Goal: Task Accomplishment & Management: Use online tool/utility

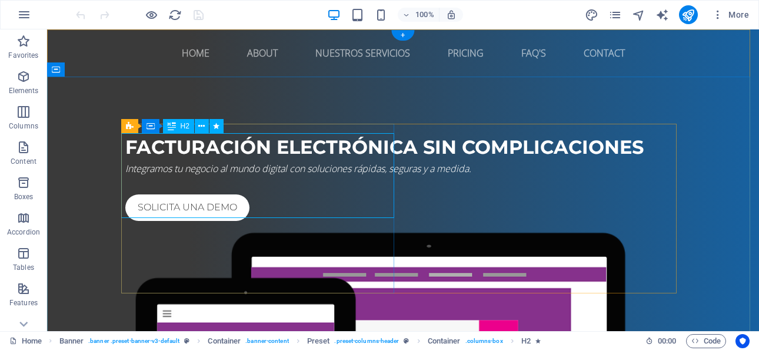
click at [159, 161] on div "Facturación electrónica sin complicaciones" at bounding box center [402, 147] width 555 height 28
click at [159, 174] on div "Drag here to replace the existing content. Press “Ctrl” if you want to create a…" at bounding box center [403, 179] width 712 height 301
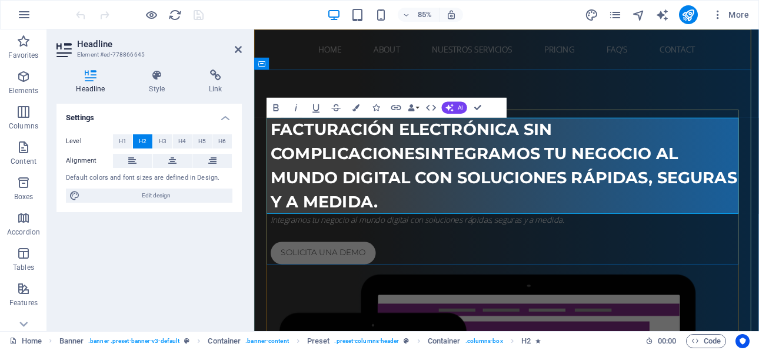
click at [452, 175] on span "Facturación electrónica sin complicacionesIntegramos tu negocio al mundo digita…" at bounding box center [548, 189] width 549 height 108
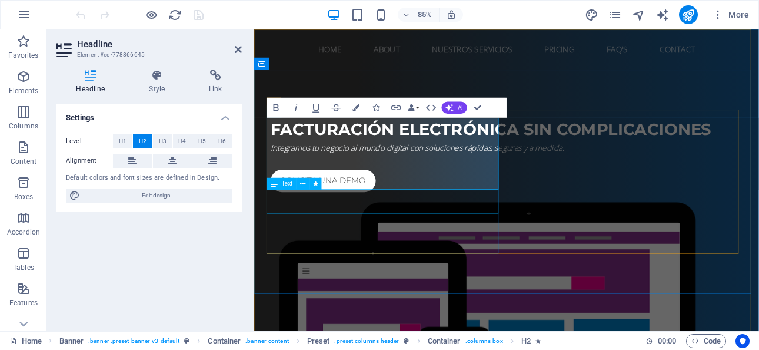
click at [375, 175] on div "Integramos tu negocio al mundo digital con soluciones rápidas, seguras y a medi…" at bounding box center [551, 168] width 555 height 14
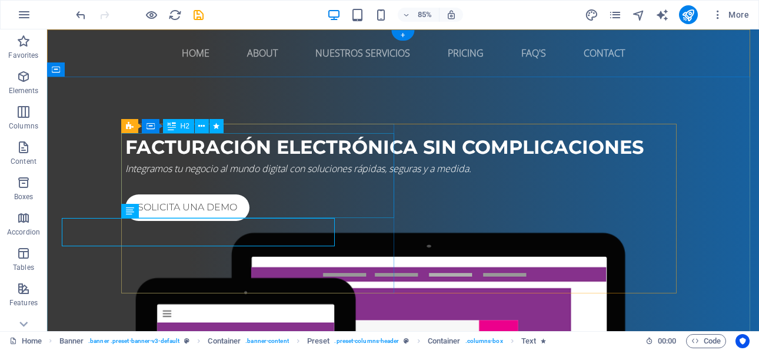
click at [357, 161] on div "Facturación electrónica sin complicaciones" at bounding box center [402, 147] width 555 height 28
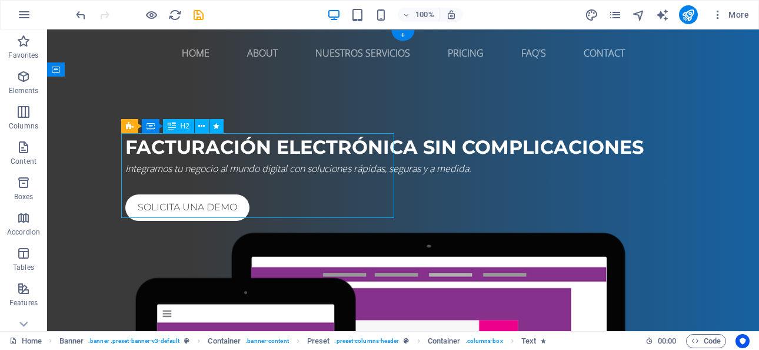
click at [357, 161] on div "Facturación electrónica sin complicaciones" at bounding box center [402, 147] width 555 height 28
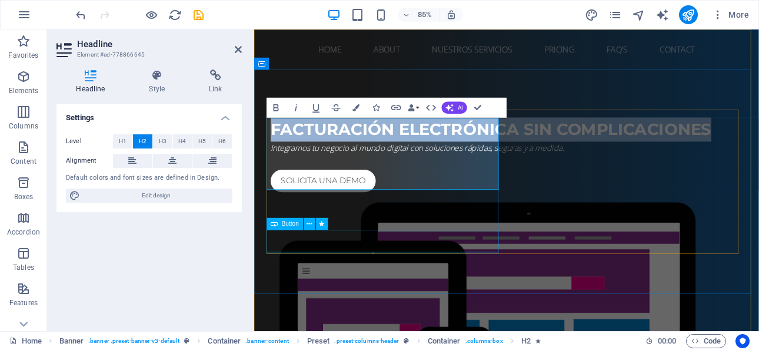
click at [417, 221] on div "Solicita una demo" at bounding box center [551, 207] width 555 height 26
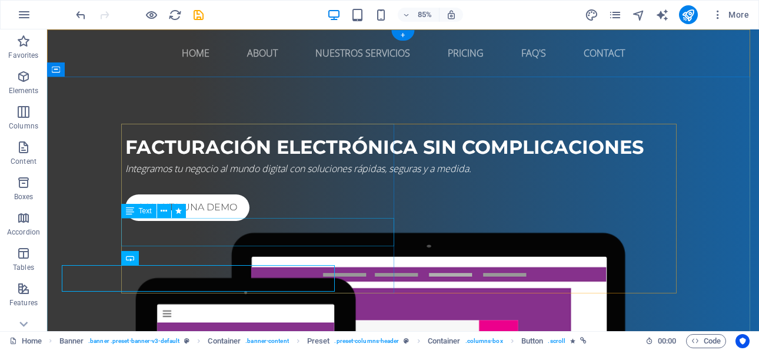
click at [343, 161] on div "Facturación electrónica sin complicaciones" at bounding box center [402, 147] width 555 height 28
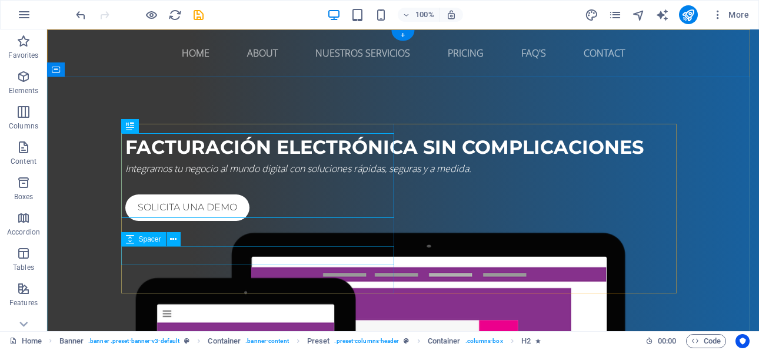
click at [224, 194] on div at bounding box center [402, 184] width 555 height 19
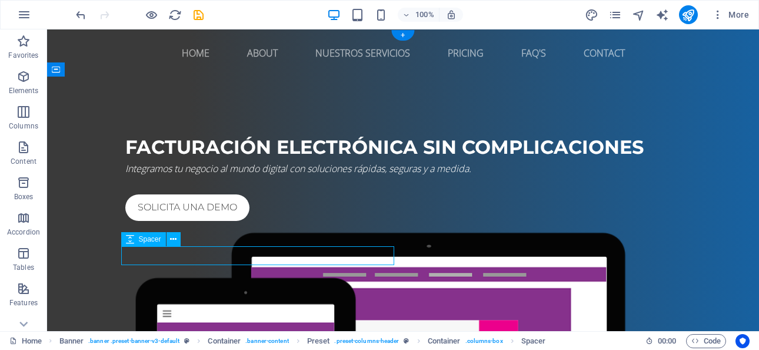
click at [212, 194] on div at bounding box center [402, 184] width 555 height 19
select select "rem"
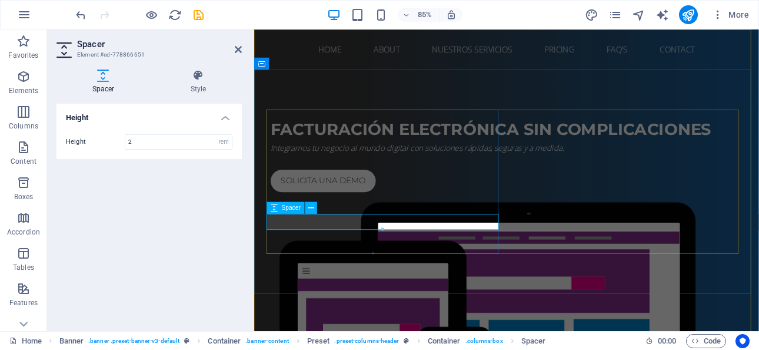
click at [349, 194] on div at bounding box center [551, 184] width 555 height 19
click at [370, 175] on div "Integramos tu negocio al mundo digital con soluciones rápidas, seguras y a medi…" at bounding box center [551, 168] width 555 height 14
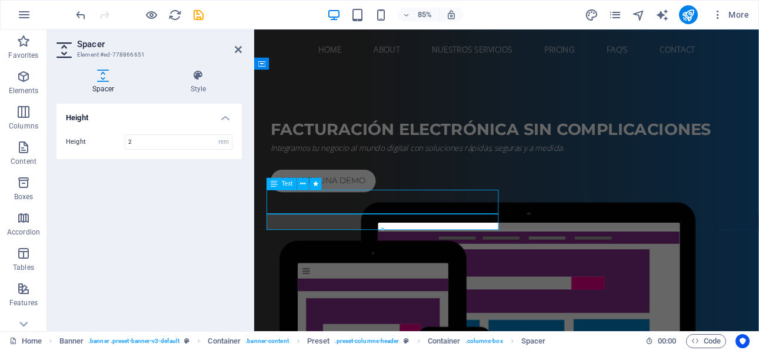
click at [370, 175] on div "Integramos tu negocio al mundo digital con soluciones rápidas, seguras y a medi…" at bounding box center [551, 168] width 555 height 14
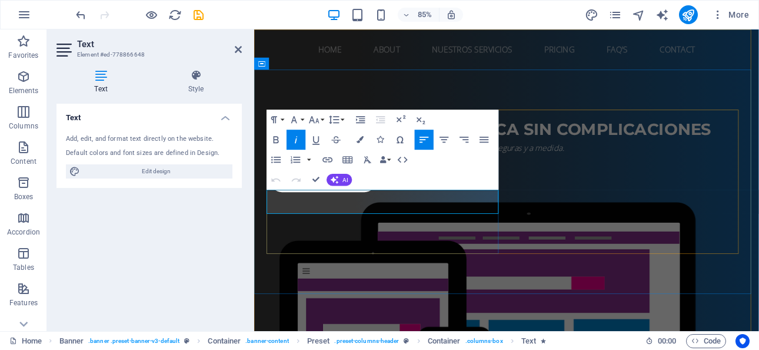
click at [370, 175] on p "Integramos tu negocio al mundo digital con soluciones rápidas, seguras y a medi…" at bounding box center [551, 168] width 555 height 14
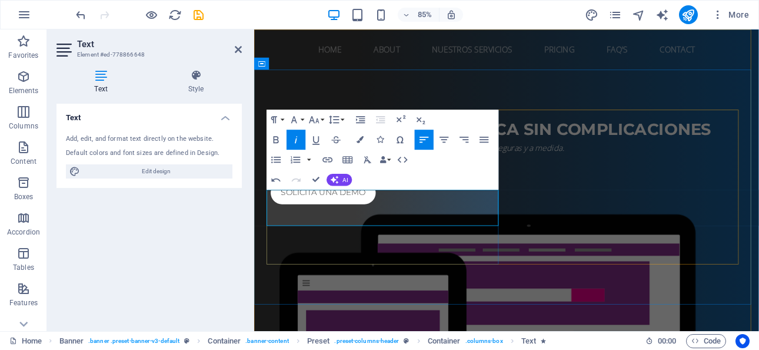
click at [344, 189] on p "​" at bounding box center [551, 182] width 555 height 14
click at [374, 175] on p "Integramos tu negocio al mundo digital con soluciones rápidas, seguras y a medi…" at bounding box center [551, 168] width 555 height 14
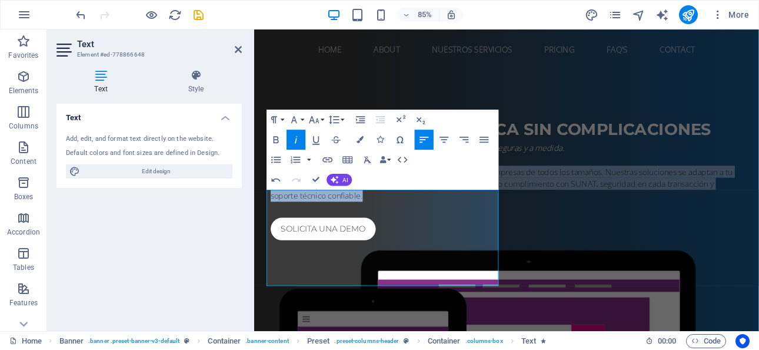
drag, startPoint x: 527, startPoint y: 322, endPoint x: 252, endPoint y: 262, distance: 281.3
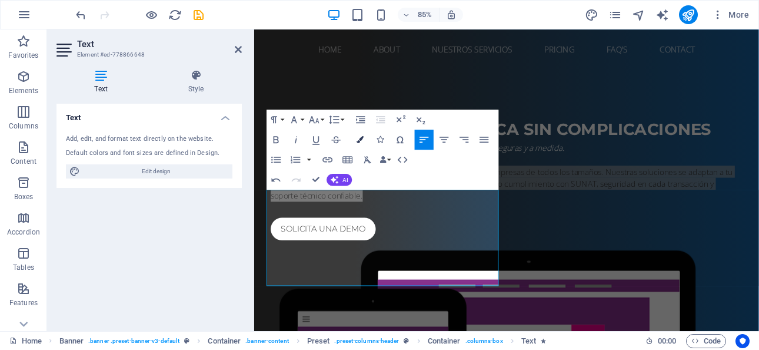
click at [366, 137] on button "Colors" at bounding box center [360, 139] width 19 height 20
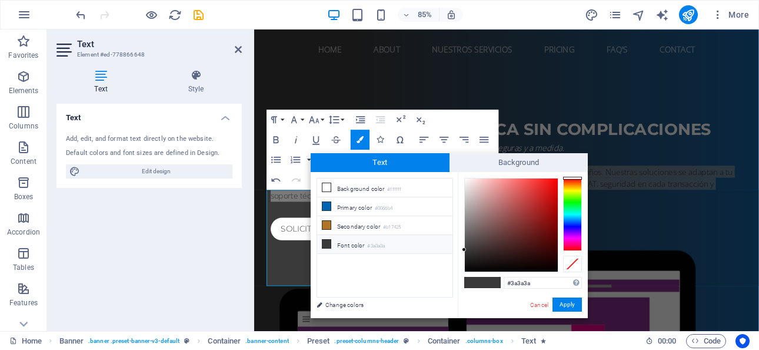
click at [342, 241] on li "Font color #3a3a3a" at bounding box center [384, 244] width 135 height 19
drag, startPoint x: 461, startPoint y: 249, endPoint x: 460, endPoint y: 154, distance: 95.3
click at [460, 154] on div "Text Background less Background color #ffffff Primary color #0066b4 Secondary c…" at bounding box center [449, 235] width 277 height 165
click at [527, 279] on input "#3a3a3a" at bounding box center [543, 283] width 78 height 12
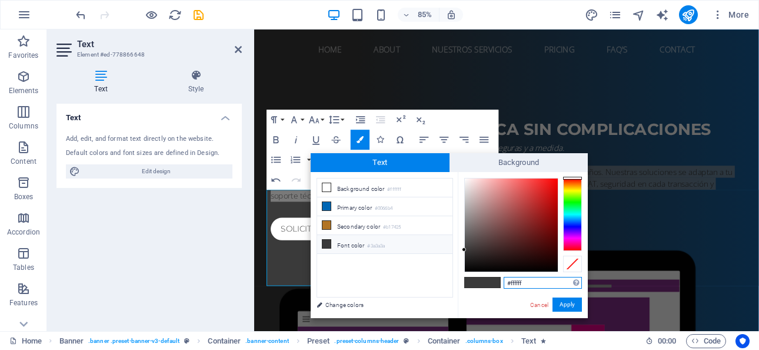
type input "#ffffff"
drag, startPoint x: 368, startPoint y: 327, endPoint x: 567, endPoint y: 308, distance: 200.3
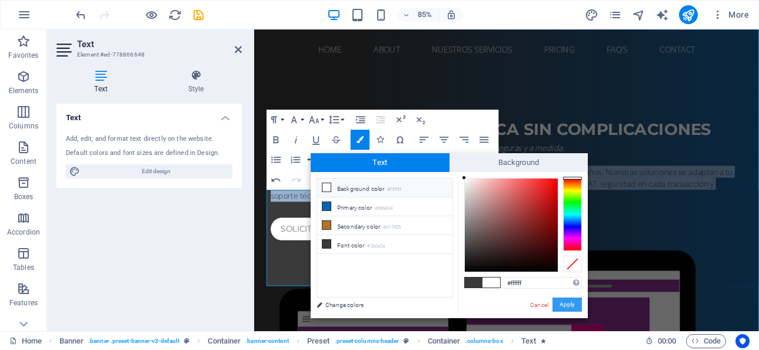
click at [567, 308] on button "Apply" at bounding box center [567, 304] width 29 height 14
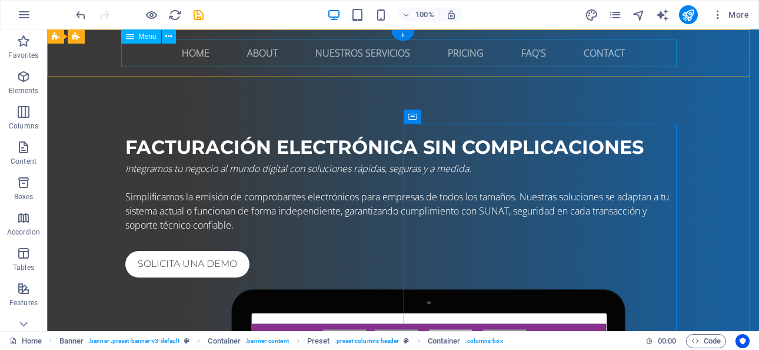
click at [383, 51] on nav "Home About Nuestros servicios Pricing FAQ's Contact" at bounding box center [402, 53] width 555 height 28
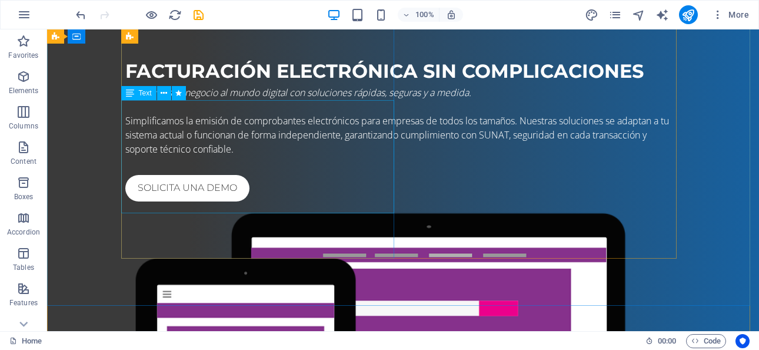
scroll to position [59, 0]
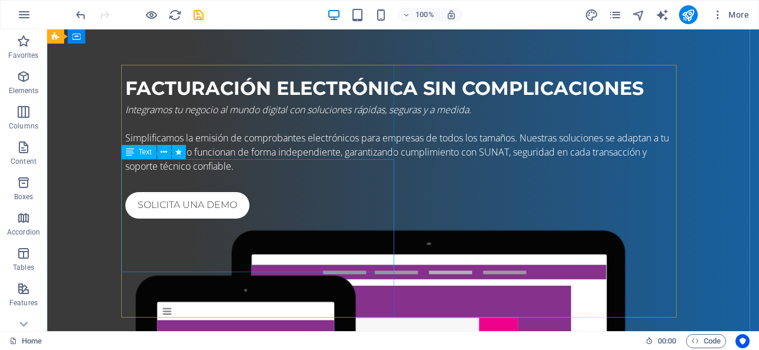
click at [149, 173] on div "Integramos tu negocio al mundo digital con soluciones rápidas, seguras y a medi…" at bounding box center [402, 137] width 555 height 71
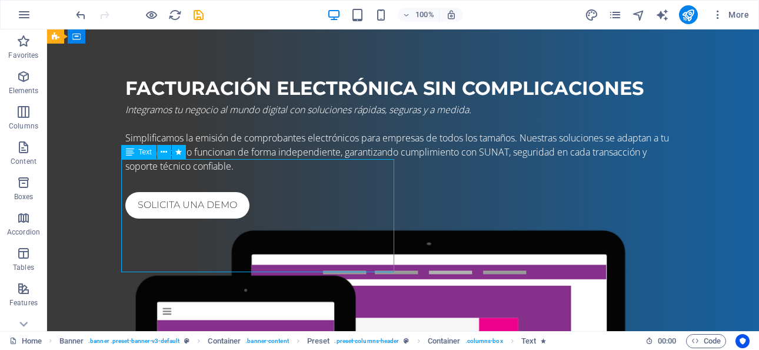
click at [149, 173] on div "Integramos tu negocio al mundo digital con soluciones rápidas, seguras y a medi…" at bounding box center [402, 137] width 555 height 71
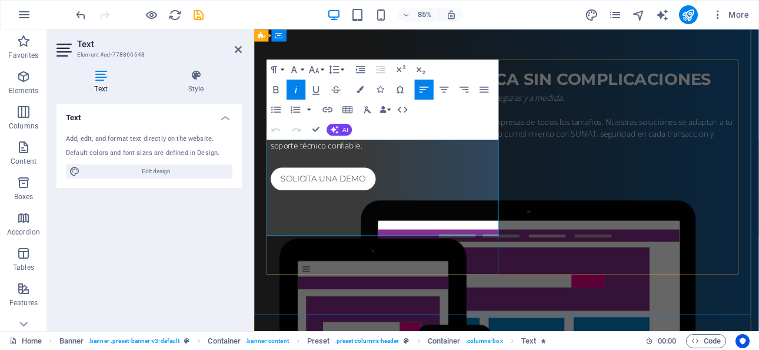
click at [300, 116] on em "Integramos tu negocio al mundo digital con soluciones rápidas, seguras y a medi…" at bounding box center [447, 109] width 346 height 13
click at [271, 88] on icon "button" at bounding box center [276, 90] width 12 height 12
click at [381, 131] on p "​" at bounding box center [551, 124] width 555 height 14
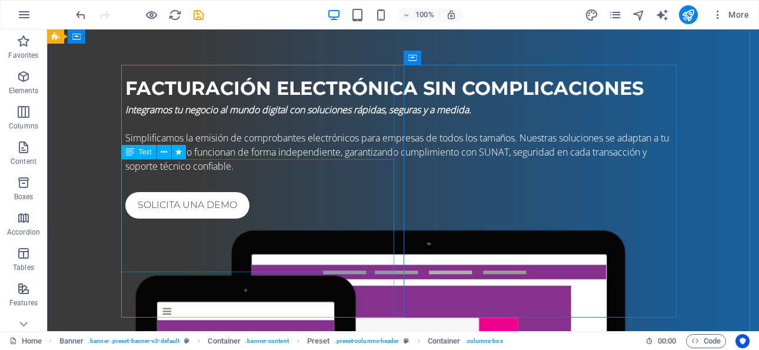
click at [167, 172] on div "Integramos tu negocio al mundo digital con soluciones rápidas, seguras y a medi…" at bounding box center [402, 137] width 555 height 71
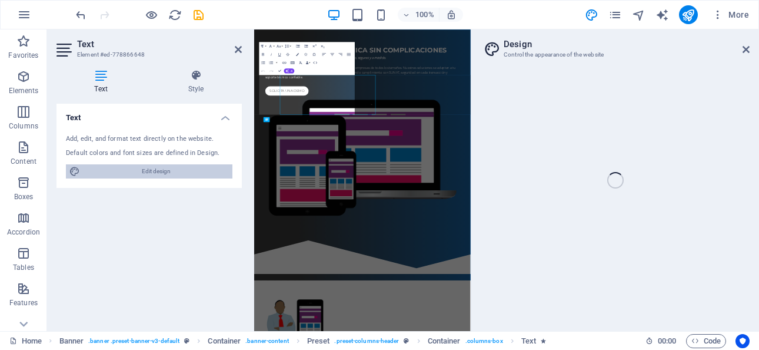
click at [449, 172] on span "Simplificamos la emisión de comprobantes electrónicos para empresas de todos lo…" at bounding box center [558, 151] width 544 height 41
select select "px"
select select "400"
select select "px"
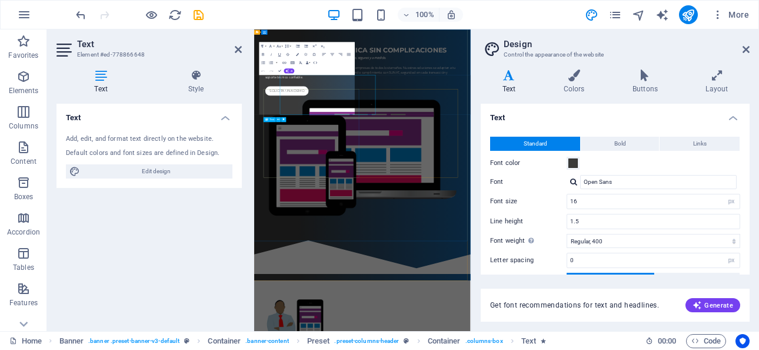
click at [751, 46] on aside "Design Control the appearance of the website Variants Text Colors Buttons Layou…" at bounding box center [615, 179] width 288 height 301
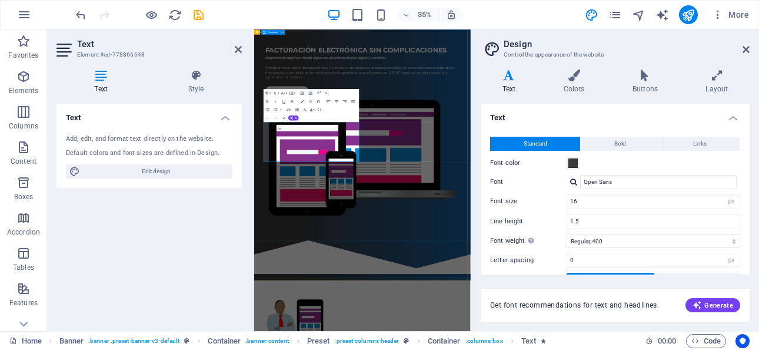
click at [392, 349] on div "Facturación electrónica sin complicaciones Integramos tu negocio al mundo digit…" at bounding box center [563, 316] width 618 height 597
click at [333, 349] on div "Facturación electrónica sin complicaciones Integramos tu negocio al mundo digit…" at bounding box center [563, 316] width 618 height 597
click at [364, 168] on div "Integramos tu negocio al mundo digital con soluciones rápidas, seguras y a medi…" at bounding box center [563, 137] width 555 height 71
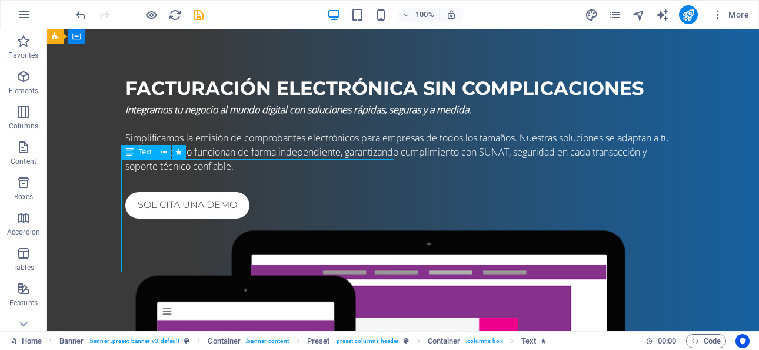
click at [157, 168] on div "Integramos tu negocio al mundo digital con soluciones rápidas, seguras y a medi…" at bounding box center [402, 137] width 555 height 71
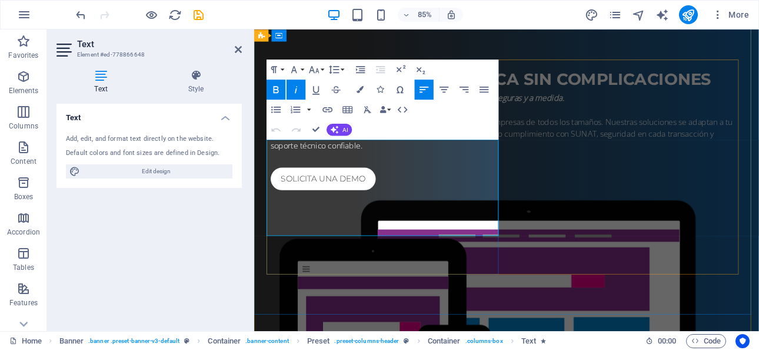
click at [352, 116] on strong "Integramos tu negocio al mundo digital con soluciones rápidas, seguras y a medi…" at bounding box center [447, 109] width 346 height 13
drag, startPoint x: 362, startPoint y: 183, endPoint x: 258, endPoint y: 168, distance: 104.6
click at [258, 168] on div "Facturación electrónica sin complicaciones Integramos tu negocio al mundo digit…" at bounding box center [551, 316] width 594 height 597
click at [358, 86] on icon "button" at bounding box center [360, 89] width 7 height 7
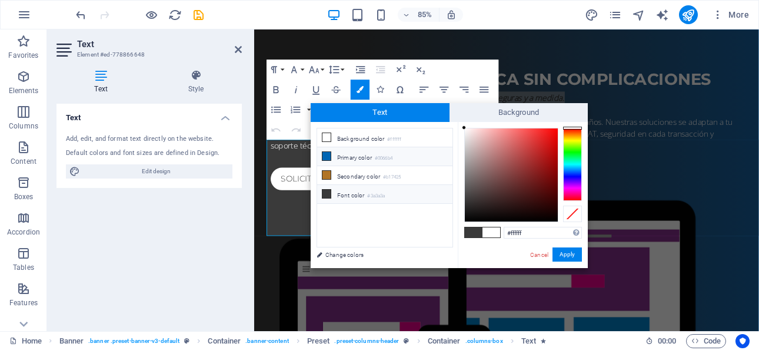
click at [348, 151] on li "Primary color #0066b4" at bounding box center [384, 156] width 135 height 19
type input "#0066b4"
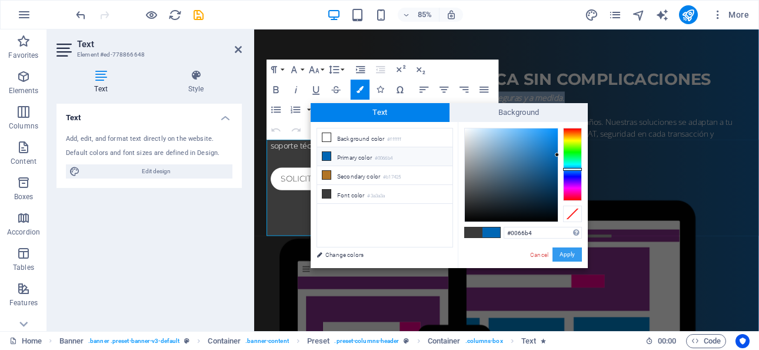
click at [568, 254] on button "Apply" at bounding box center [567, 254] width 29 height 14
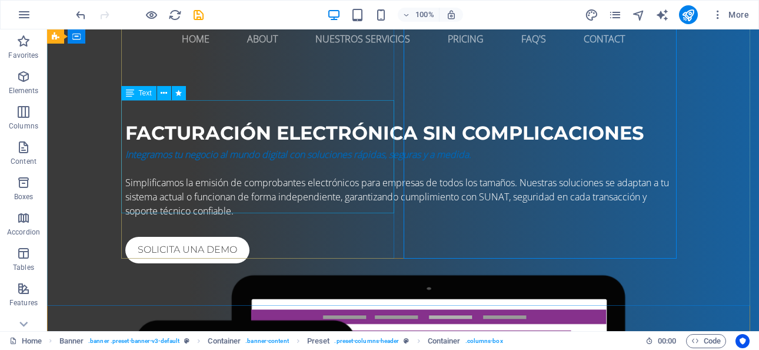
scroll to position [0, 0]
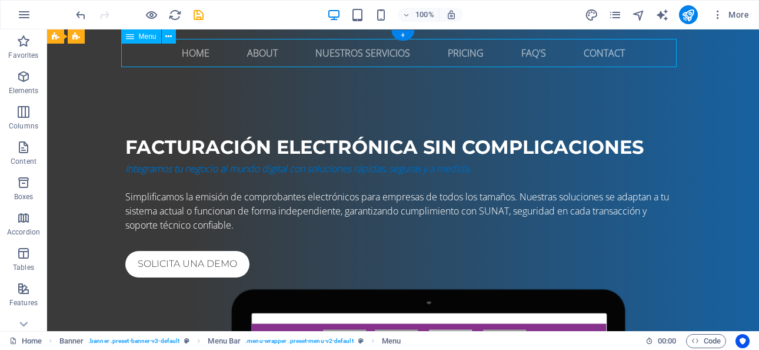
drag, startPoint x: 167, startPoint y: 49, endPoint x: 553, endPoint y: 59, distance: 385.5
click at [553, 59] on nav "Home About Nuestros servicios Pricing FAQ's Contact" at bounding box center [402, 53] width 555 height 28
click at [257, 54] on nav "Home About Nuestros servicios Pricing FAQ's Contact" at bounding box center [402, 53] width 555 height 28
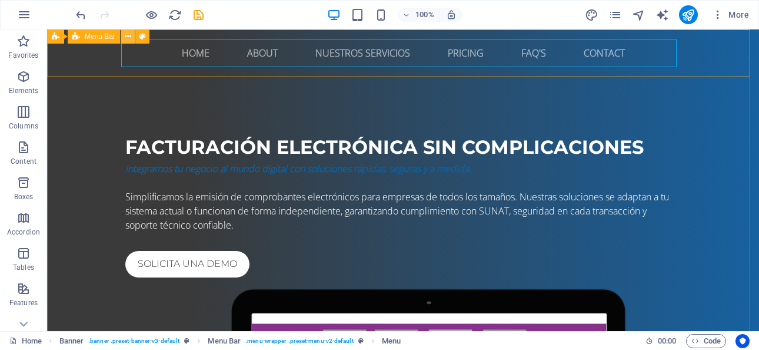
click at [127, 35] on icon at bounding box center [128, 37] width 6 height 12
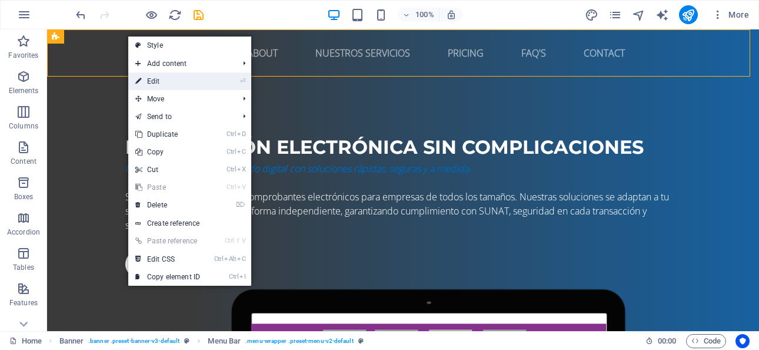
click at [168, 79] on link "⏎ Edit" at bounding box center [167, 81] width 79 height 18
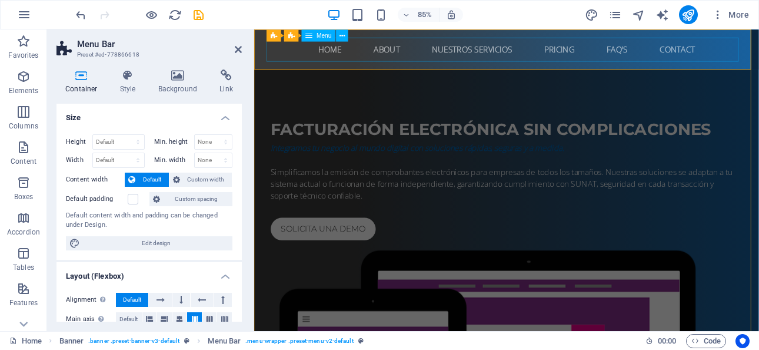
click at [420, 58] on nav "Home About Nuestros servicios Pricing FAQ's Contact" at bounding box center [551, 53] width 555 height 28
click at [414, 54] on nav "Home About Nuestros servicios Pricing FAQ's Contact" at bounding box center [551, 53] width 555 height 28
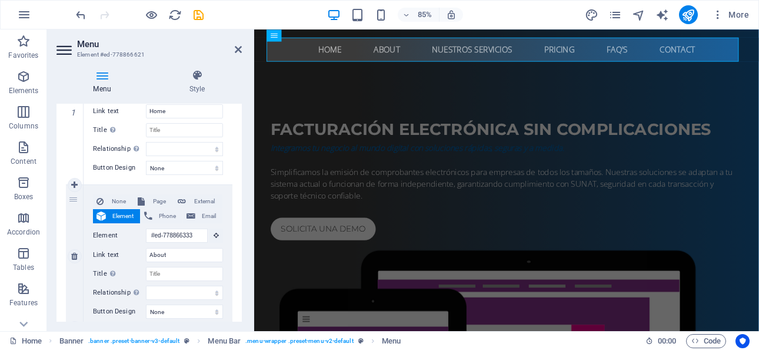
scroll to position [177, 0]
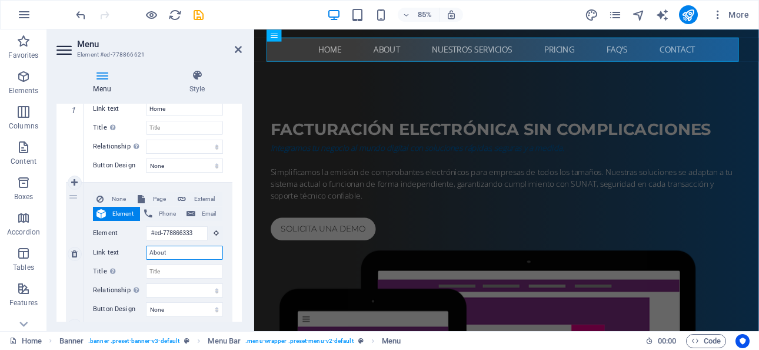
click at [177, 249] on input "About" at bounding box center [184, 252] width 77 height 14
type input "Acerca"
select select
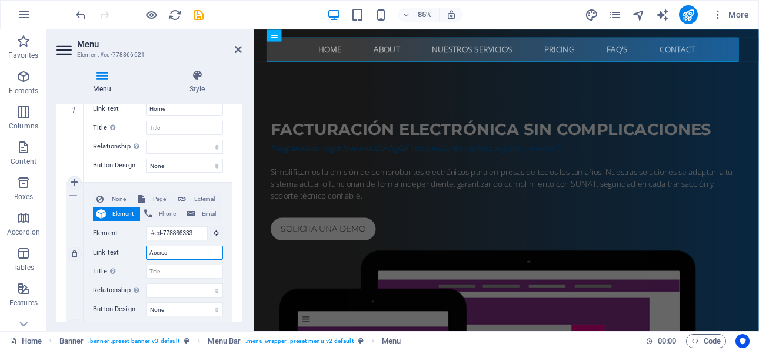
select select
type input "Acerca de"
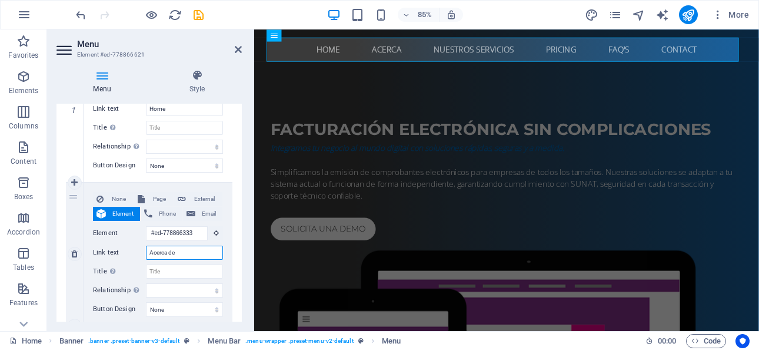
select select
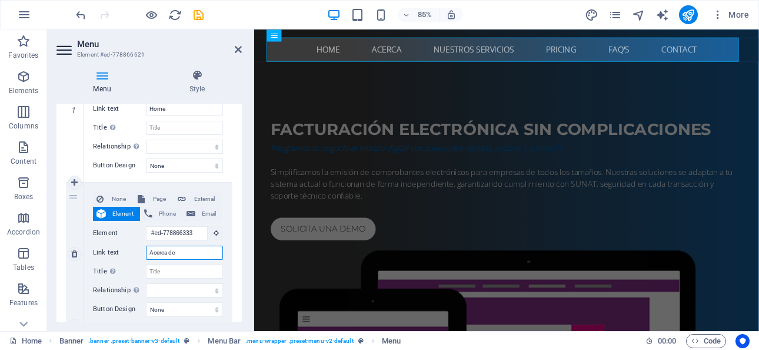
select select
type input "Nosotros"
select select
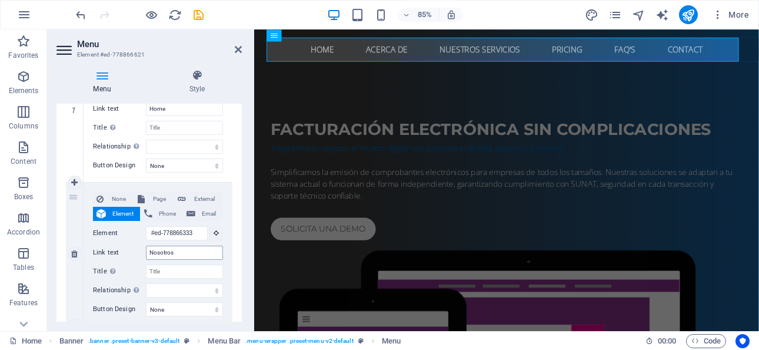
select select
click at [629, 51] on nav "Home Nosotros Nuestros servicios Pricing FAQ's Contact" at bounding box center [551, 53] width 555 height 28
click at [625, 51] on nav "Home Nosotros Nuestros servicios Pricing FAQ's Contact" at bounding box center [551, 53] width 555 height 28
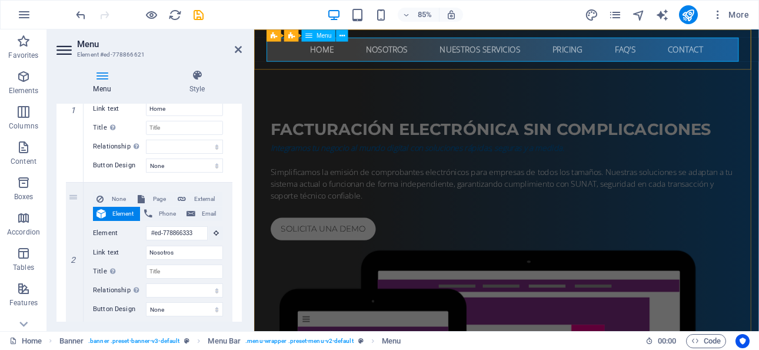
click at [625, 51] on nav "Home Nosotros Nuestros servicios Pricing FAQ's Contact" at bounding box center [551, 53] width 555 height 28
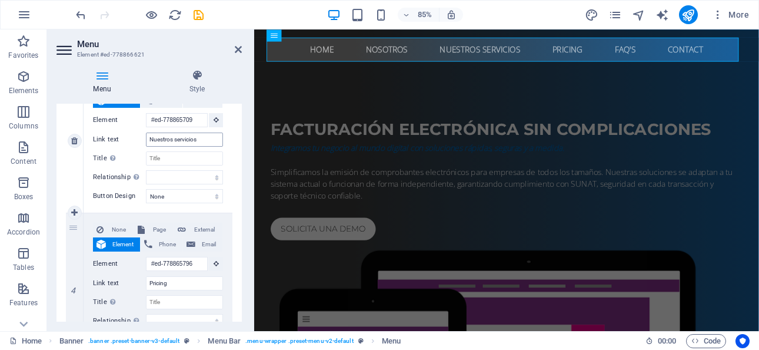
scroll to position [471, 0]
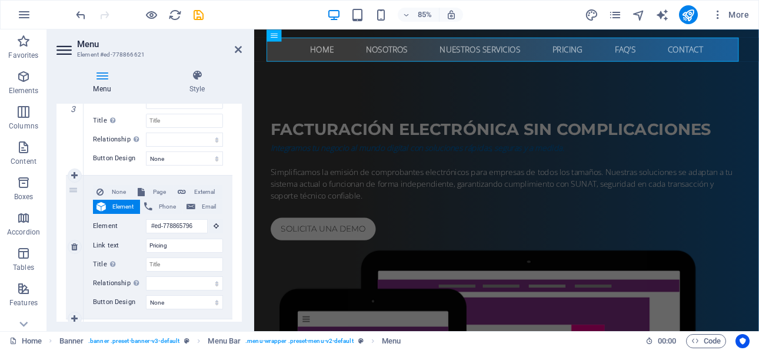
click at [184, 254] on div "None Page External Element Phone Email Page Home Subpage Legal Notice Privacy E…" at bounding box center [158, 237] width 130 height 105
click at [172, 243] on input "Pricing" at bounding box center [184, 245] width 77 height 14
type input "P"
select select
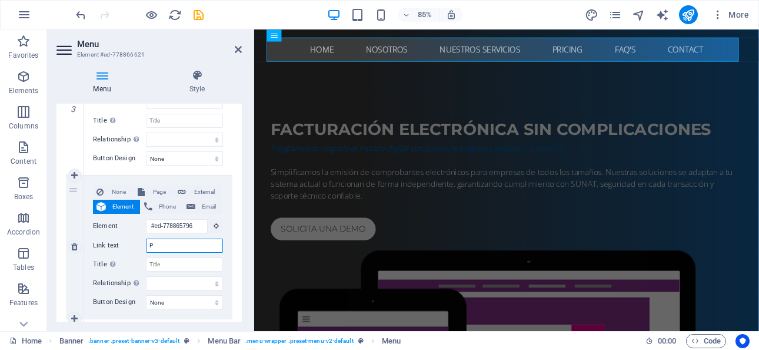
select select
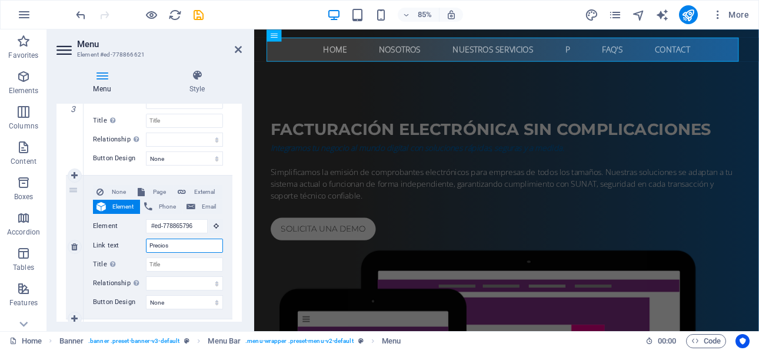
type input "Precios"
select select
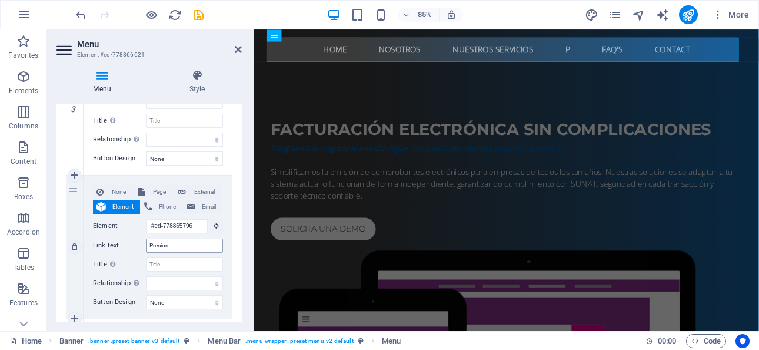
select select
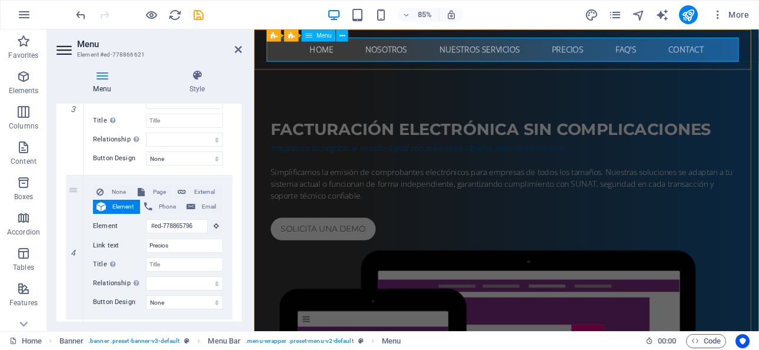
click at [743, 49] on nav "Home Nosotros Nuestros servicios Precios FAQ's Contact" at bounding box center [551, 53] width 555 height 28
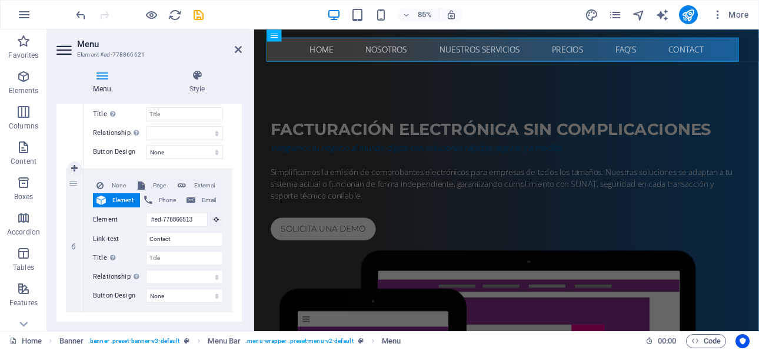
scroll to position [765, 0]
click at [184, 241] on input "Contact" at bounding box center [184, 238] width 77 height 14
type input "Contacto"
select select
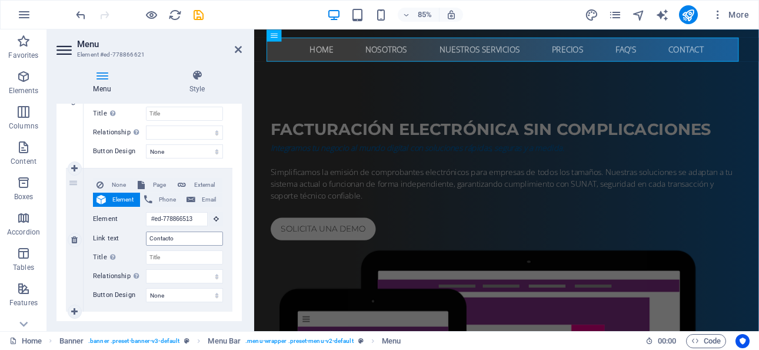
select select
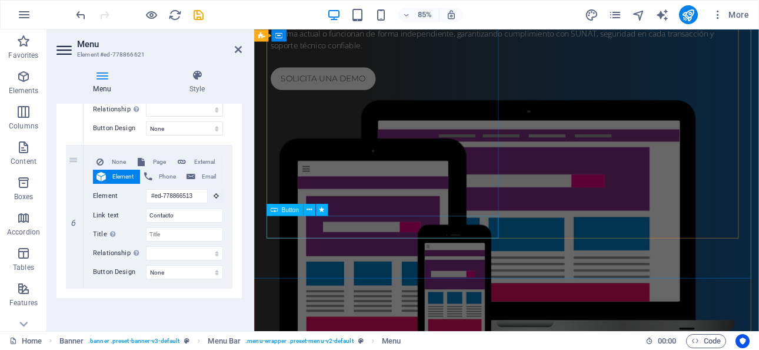
scroll to position [0, 0]
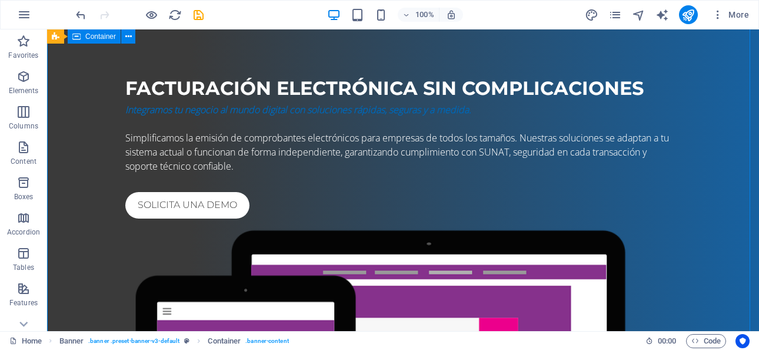
scroll to position [118, 0]
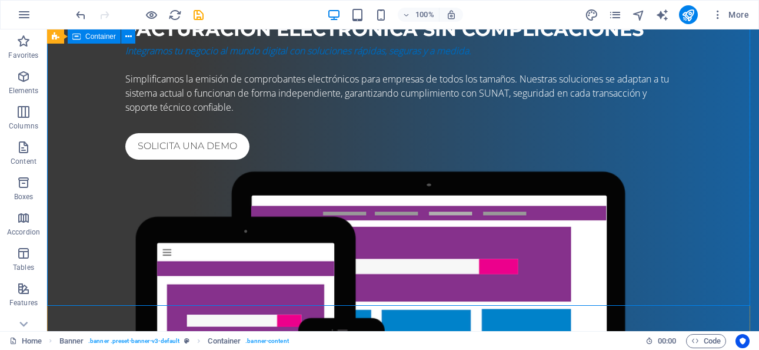
click at [95, 211] on div "Facturación electrónica sin complicaciones Integramos tu negocio al mundo digit…" at bounding box center [403, 257] width 712 height 597
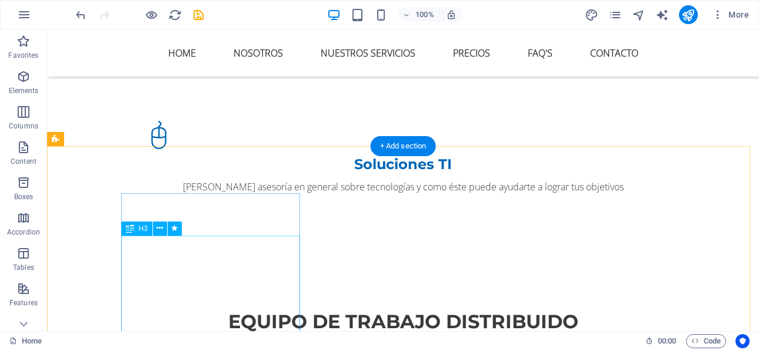
scroll to position [1530, 0]
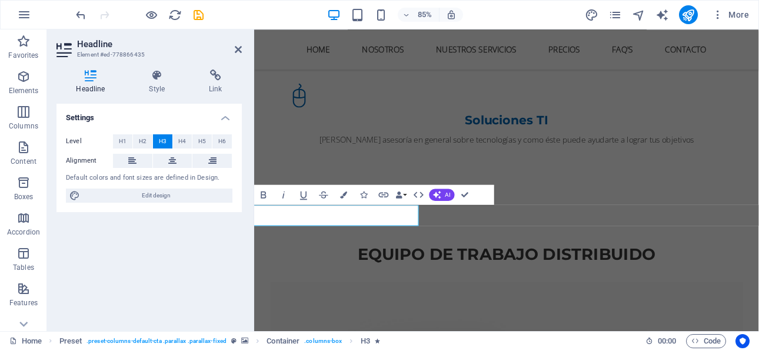
scroll to position [0, 46]
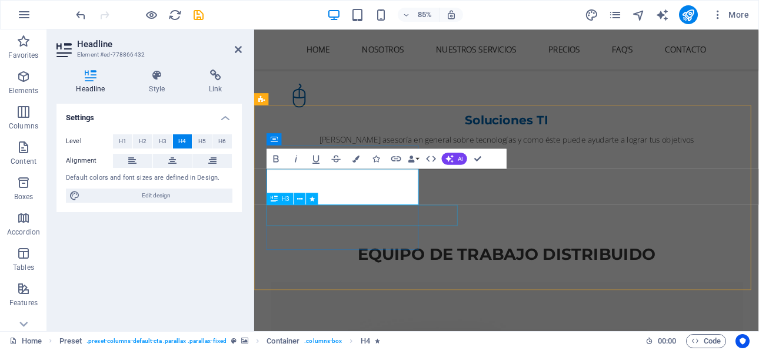
scroll to position [1450, 0]
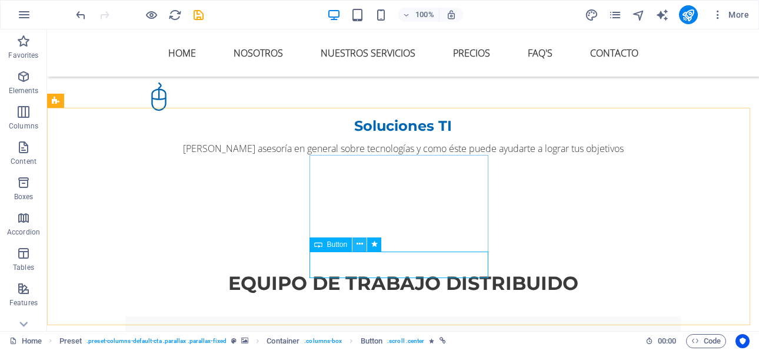
click at [359, 243] on icon at bounding box center [360, 244] width 6 height 12
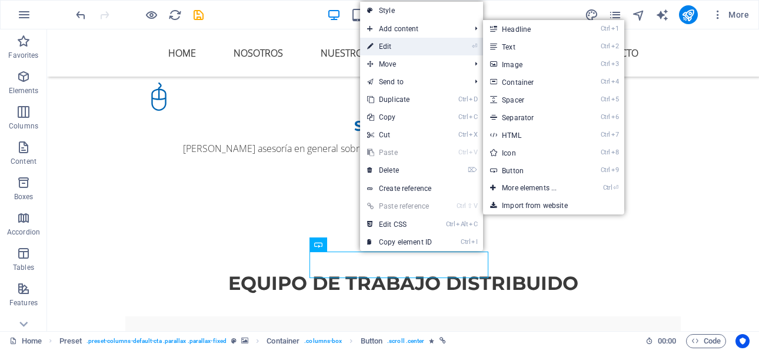
click at [398, 47] on link "⏎ Edit" at bounding box center [399, 47] width 79 height 18
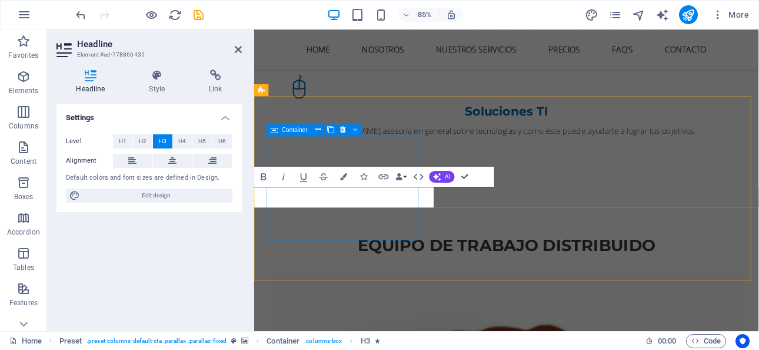
scroll to position [0, 46]
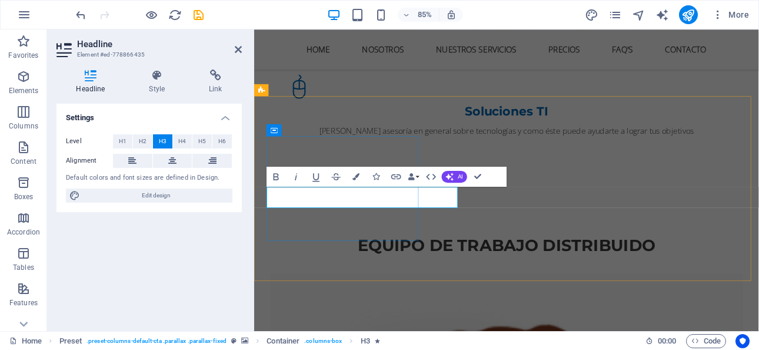
scroll to position [0, 0]
click at [138, 138] on button "H2" at bounding box center [142, 141] width 19 height 14
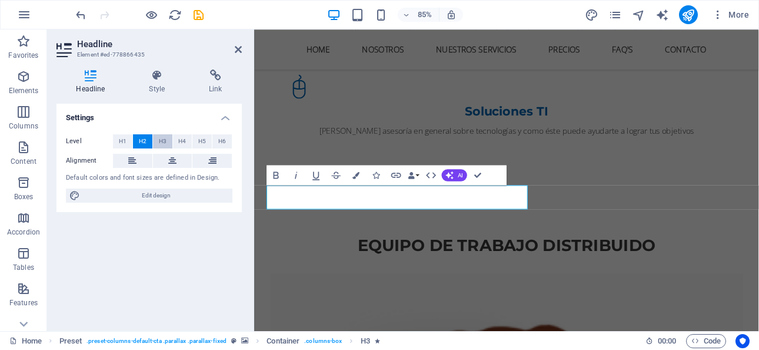
click at [163, 141] on span "H3" at bounding box center [163, 141] width 8 height 14
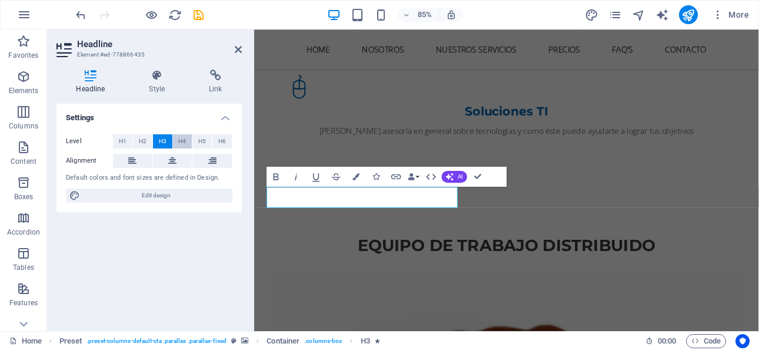
click at [186, 141] on span "H4" at bounding box center [182, 141] width 8 height 14
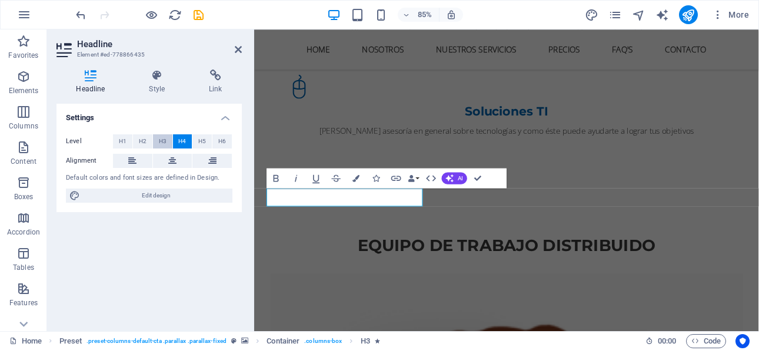
click at [156, 137] on button "H3" at bounding box center [162, 141] width 19 height 14
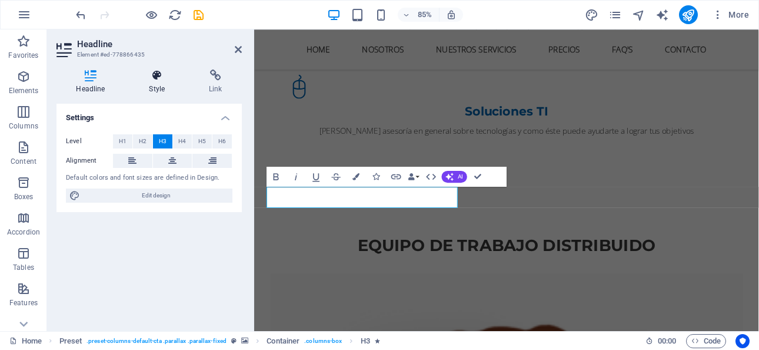
click at [162, 74] on icon at bounding box center [156, 75] width 55 height 12
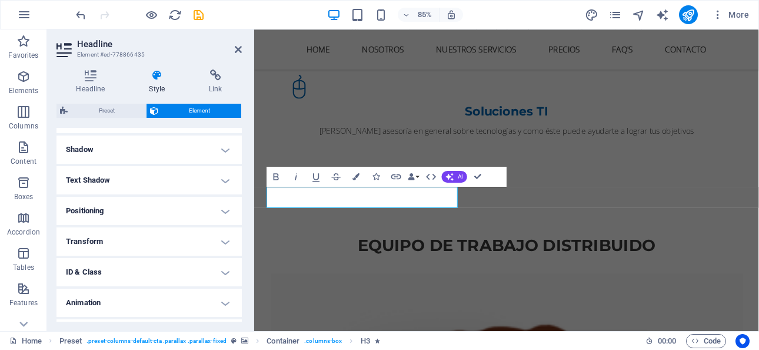
scroll to position [294, 0]
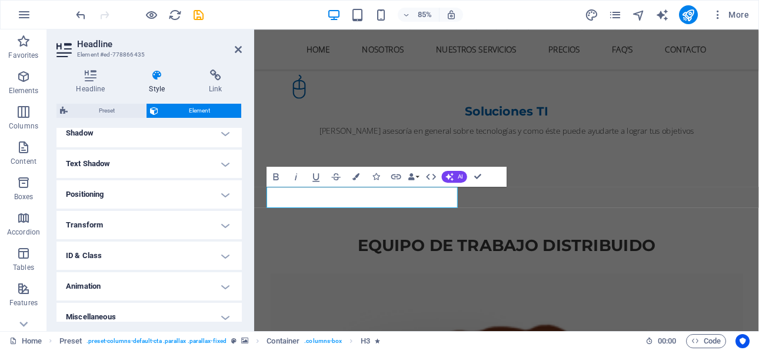
click at [141, 198] on h4 "Positioning" at bounding box center [148, 194] width 185 height 28
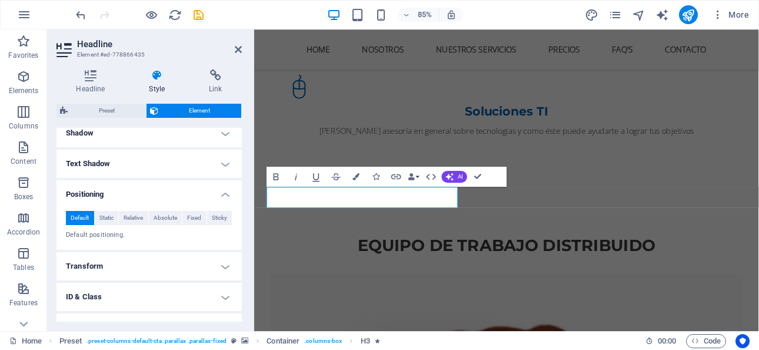
click at [112, 271] on h4 "Transform" at bounding box center [148, 266] width 185 height 28
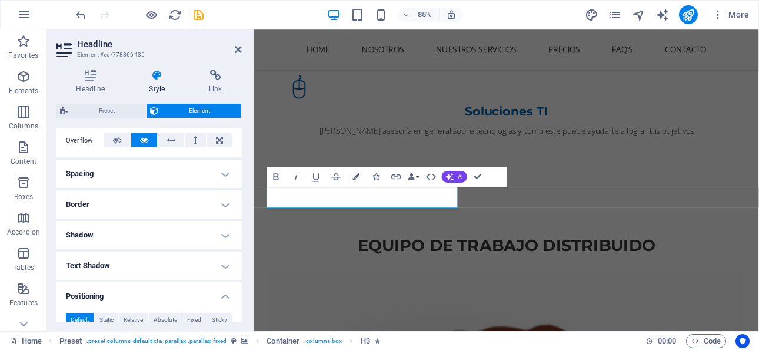
scroll to position [192, 0]
click at [111, 179] on h4 "Spacing" at bounding box center [148, 174] width 185 height 28
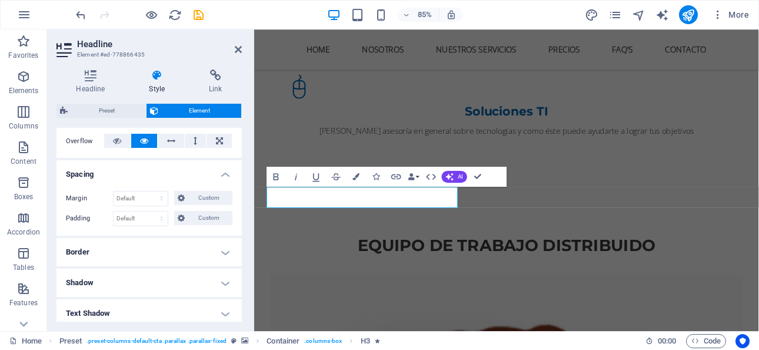
click at [131, 252] on h4 "Border" at bounding box center [148, 252] width 185 height 28
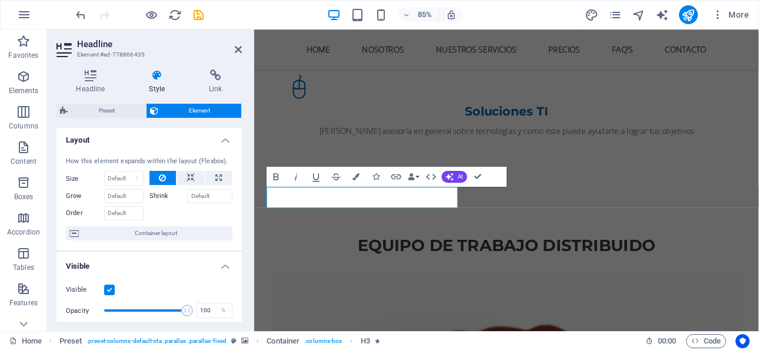
scroll to position [0, 0]
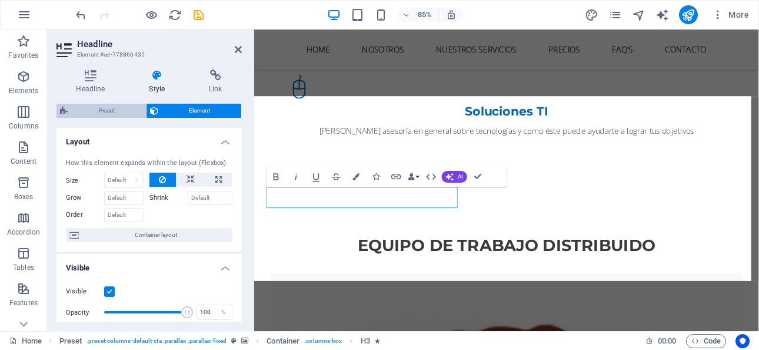
click at [101, 108] on span "Preset" at bounding box center [106, 111] width 71 height 14
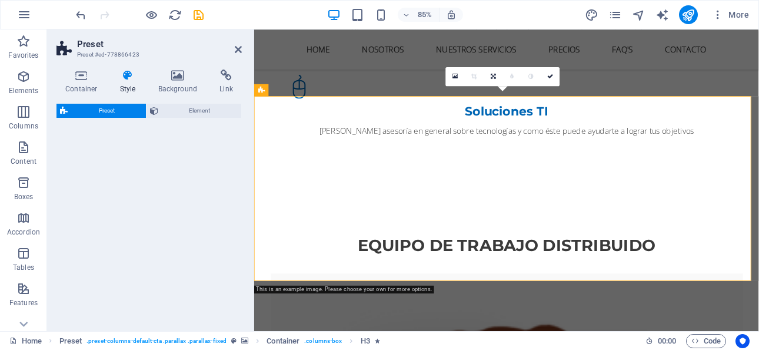
select select "px"
select select "preset-columns-default-cta"
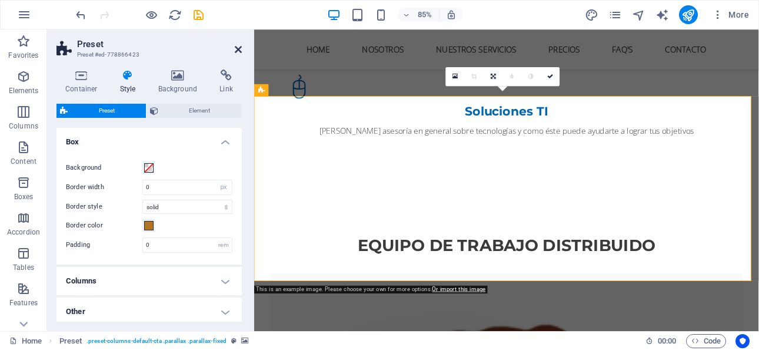
click at [239, 45] on icon at bounding box center [238, 49] width 7 height 9
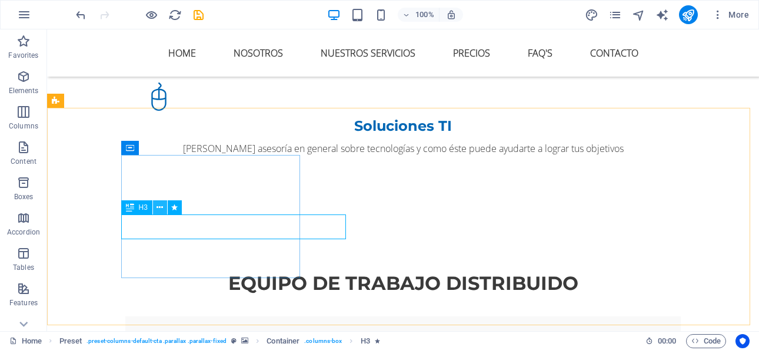
click at [164, 203] on button at bounding box center [160, 207] width 14 height 14
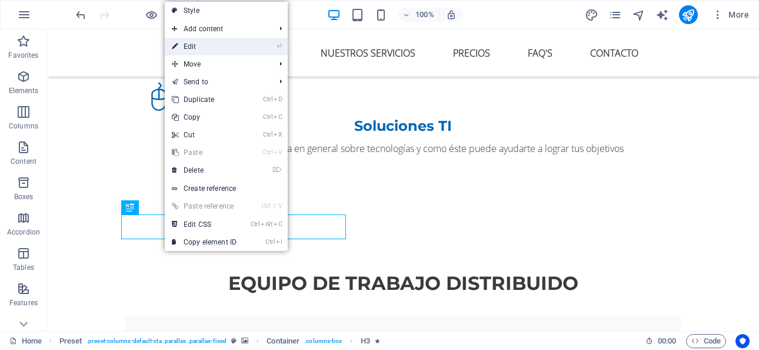
click at [204, 48] on link "⏎ Edit" at bounding box center [204, 47] width 79 height 18
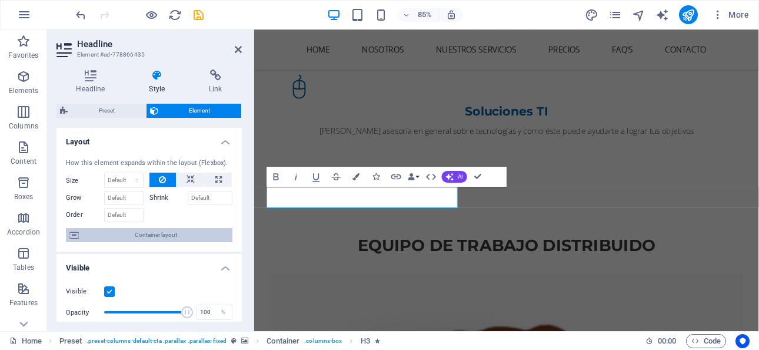
click at [149, 234] on span "Container layout" at bounding box center [155, 235] width 147 height 14
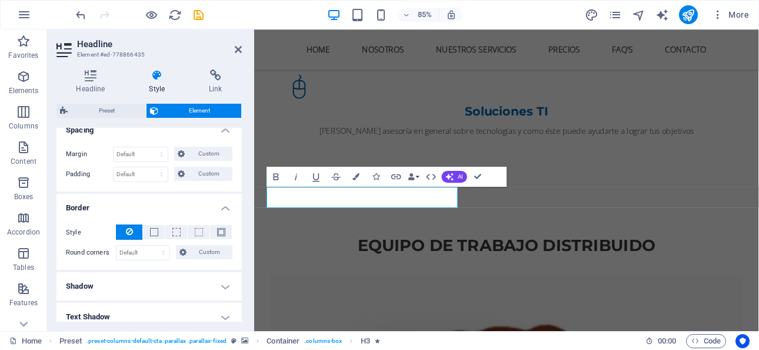
scroll to position [235, 0]
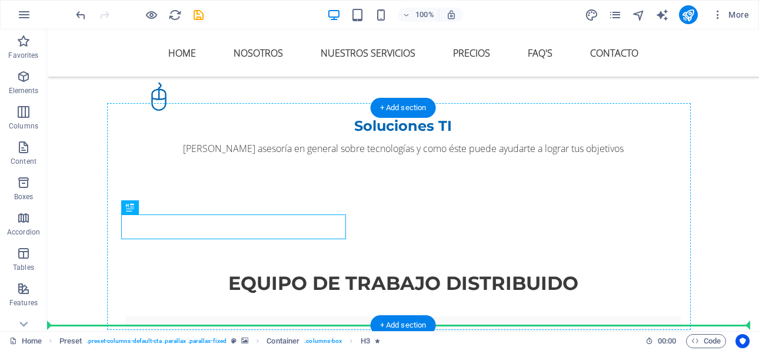
drag, startPoint x: 262, startPoint y: 232, endPoint x: 234, endPoint y: 244, distance: 30.8
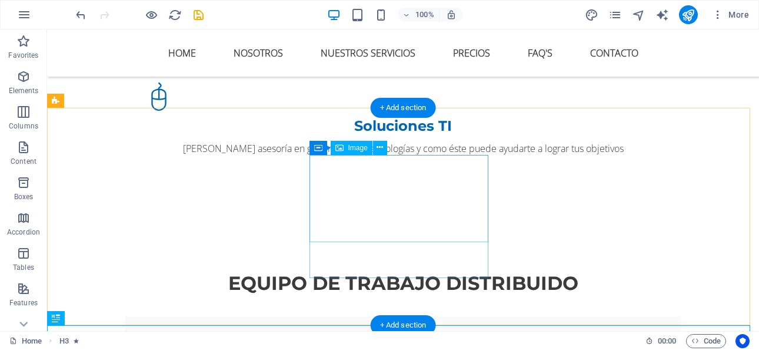
scroll to position [1509, 0]
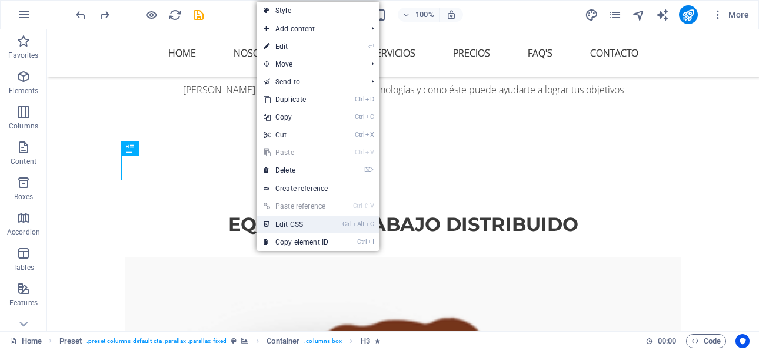
click at [298, 225] on link "Ctrl Alt C Edit CSS" at bounding box center [296, 224] width 79 height 18
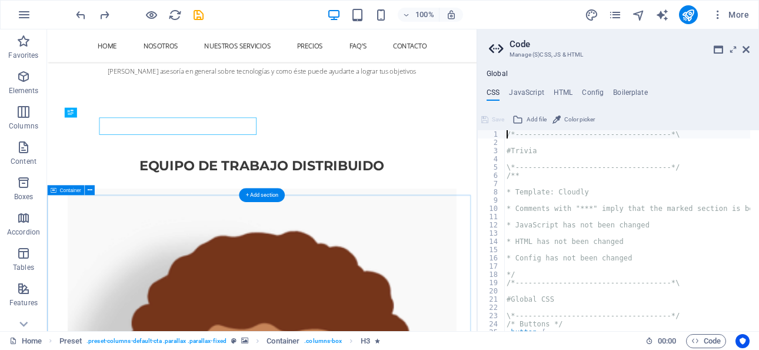
type textarea "h4 { color: $white; }"
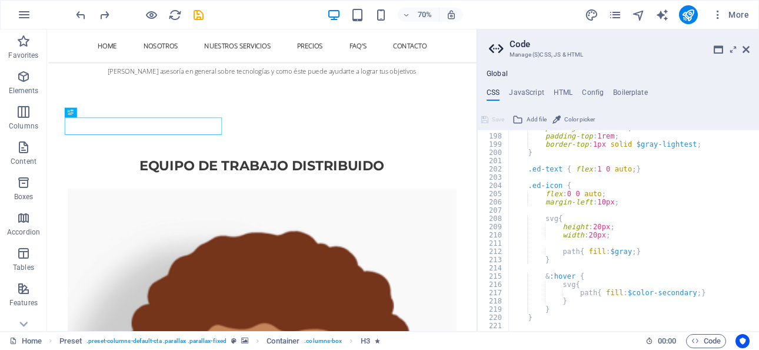
scroll to position [801, 0]
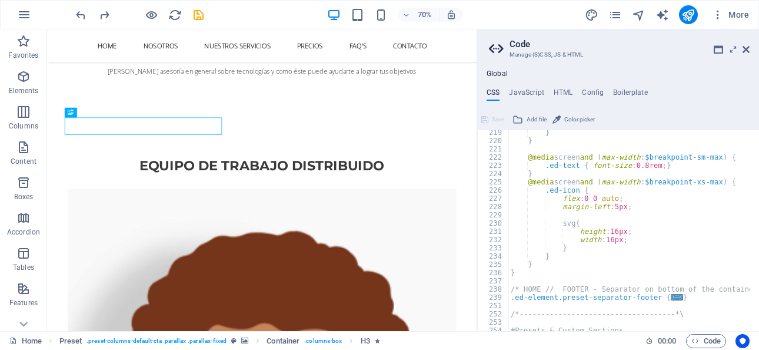
click at [756, 46] on aside "Code Manage (S)CSS, JS & HTML Global CSS JavaScript HTML Config Boilerplate h4 …" at bounding box center [618, 179] width 282 height 301
click at [749, 48] on icon at bounding box center [746, 49] width 7 height 9
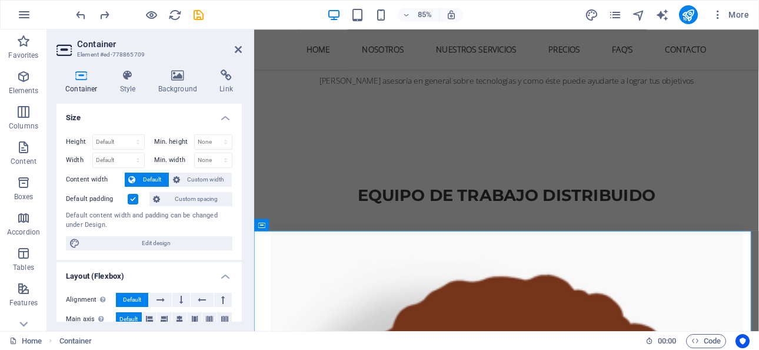
click at [242, 49] on aside "Container Element #ed-778865709 Container Style Background Link Size Height Def…" at bounding box center [150, 179] width 207 height 301
click at [239, 48] on icon at bounding box center [238, 49] width 7 height 9
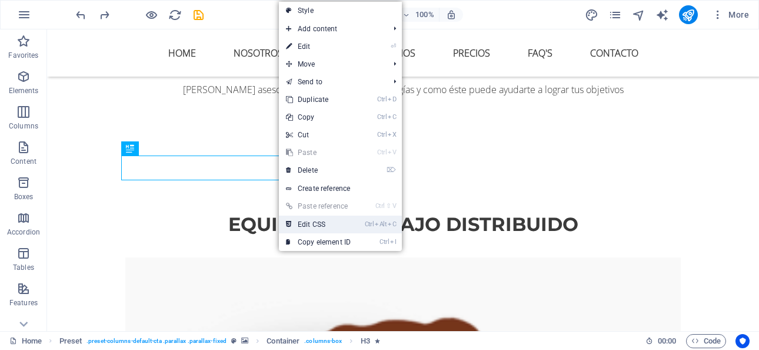
click at [332, 224] on link "Ctrl Alt C Edit CSS" at bounding box center [318, 224] width 79 height 18
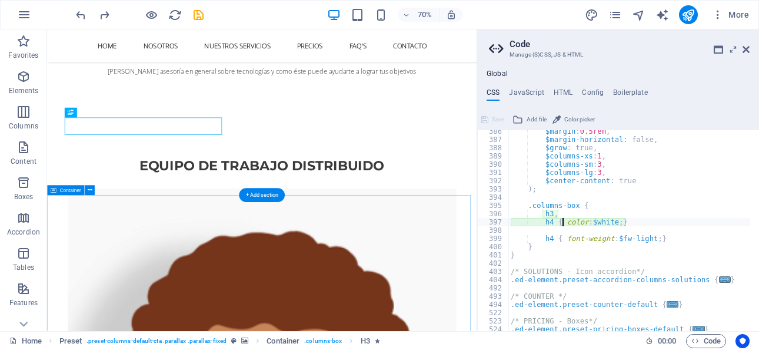
scroll to position [1189, 0]
click at [540, 205] on div "$margin : 0.5rem , $margin-horizontal : false, $grow : true, $columns-xs : 1 , …" at bounding box center [734, 231] width 452 height 208
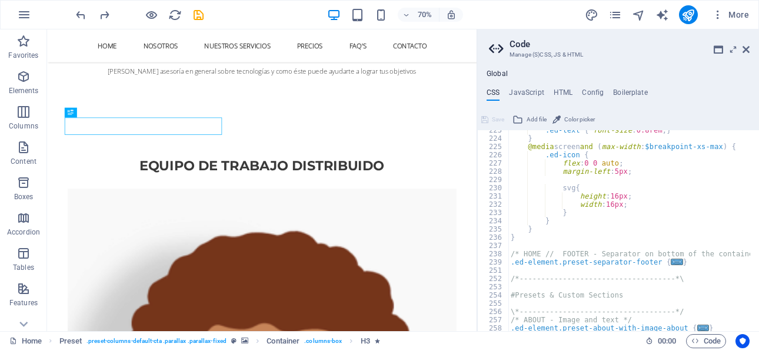
scroll to position [801, 0]
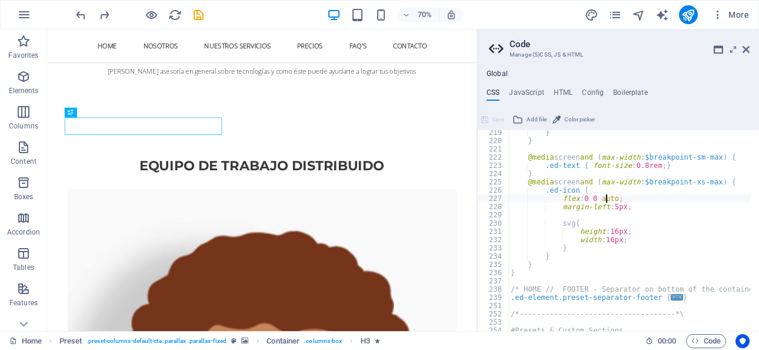
click at [605, 202] on div "} } @media screen and ( max-width : $breakpoint-sm-max ) { .ed-text { font-size…" at bounding box center [734, 232] width 452 height 208
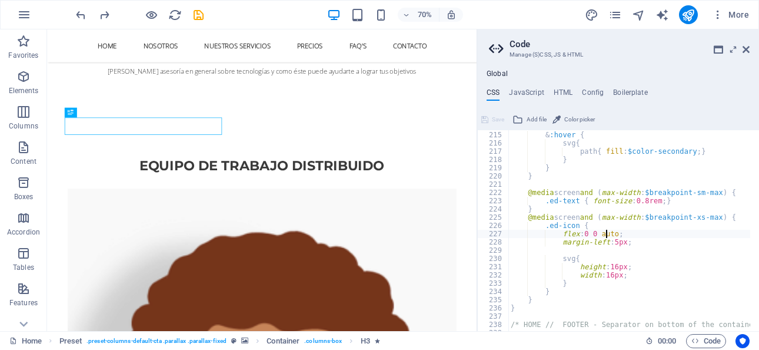
scroll to position [766, 0]
click at [613, 272] on div "& :hover { svg { path { fill : $color-secondary ; } } } } @media screen and ( m…" at bounding box center [734, 226] width 452 height 208
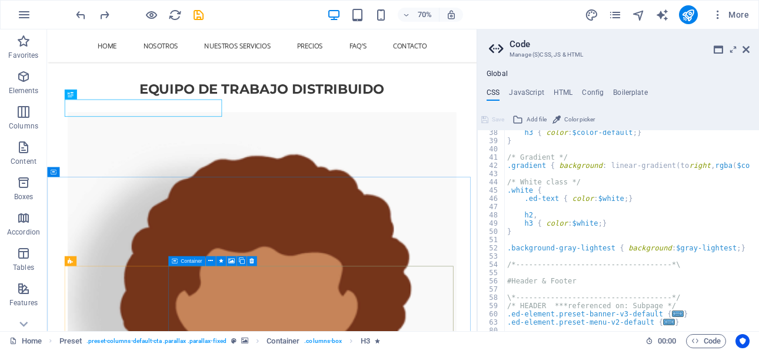
scroll to position [1501, 0]
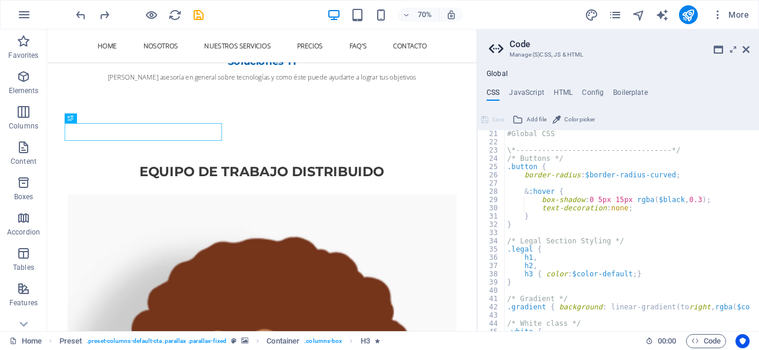
scroll to position [165, 0]
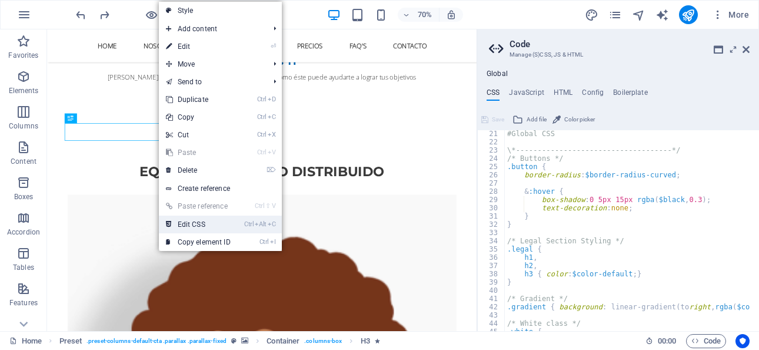
click at [188, 227] on link "Ctrl Alt C Edit CSS" at bounding box center [198, 224] width 79 height 18
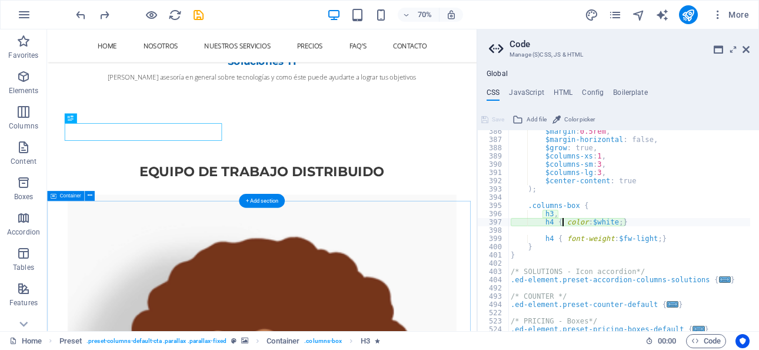
scroll to position [1189, 0]
click at [680, 238] on div "$margin : 0.5rem , $margin-horizontal : false, $grow : true, $columns-xs : 1 , …" at bounding box center [734, 231] width 452 height 208
click at [570, 212] on div "$margin : 0.5rem , $margin-horizontal : false, $grow : true, $columns-xs : 1 , …" at bounding box center [734, 231] width 452 height 208
type textarea "h3,"
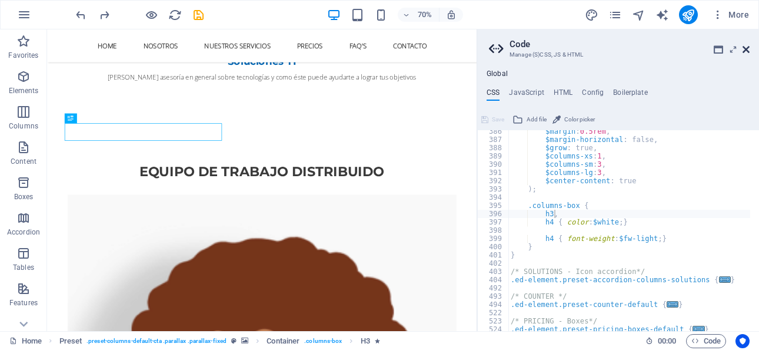
click at [745, 52] on icon at bounding box center [746, 49] width 7 height 9
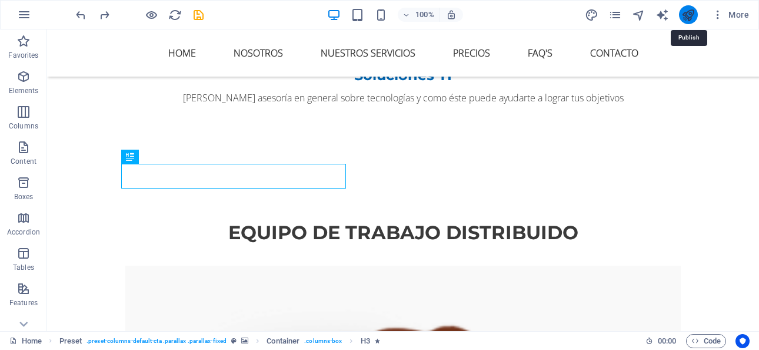
click at [681, 16] on icon "publish" at bounding box center [688, 15] width 14 height 14
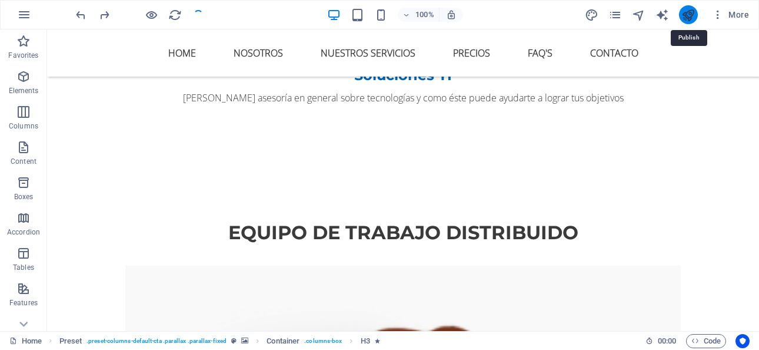
checkbox input "false"
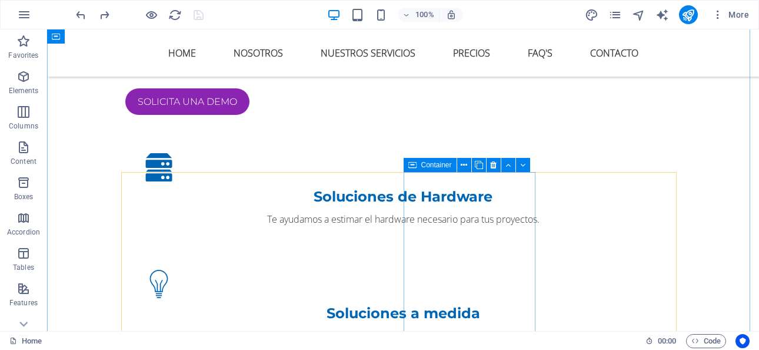
scroll to position [677, 0]
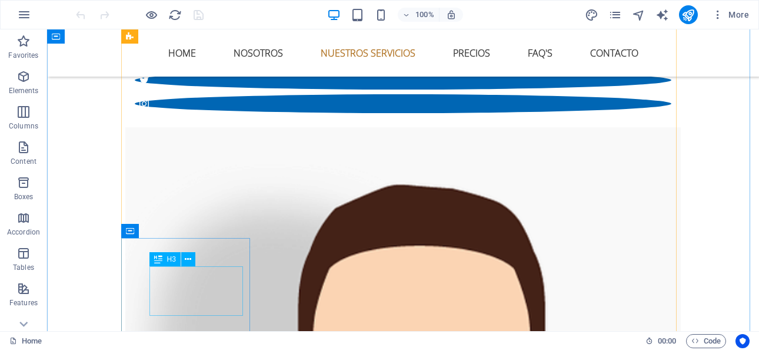
scroll to position [2471, 0]
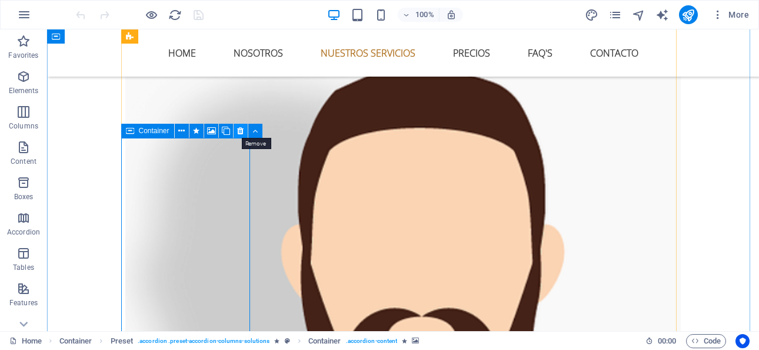
click at [241, 131] on icon at bounding box center [240, 131] width 6 height 12
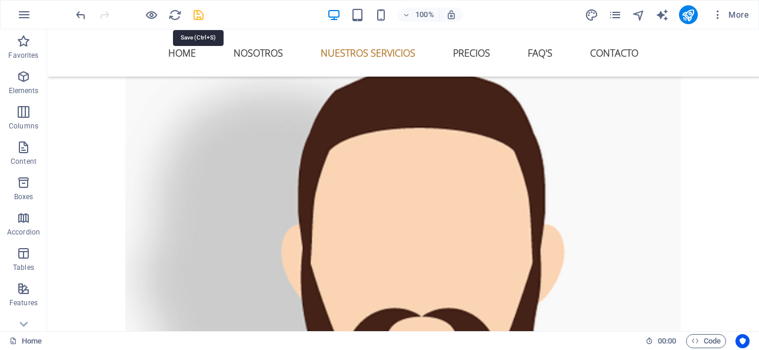
click at [192, 10] on icon "save" at bounding box center [199, 15] width 14 height 14
checkbox input "false"
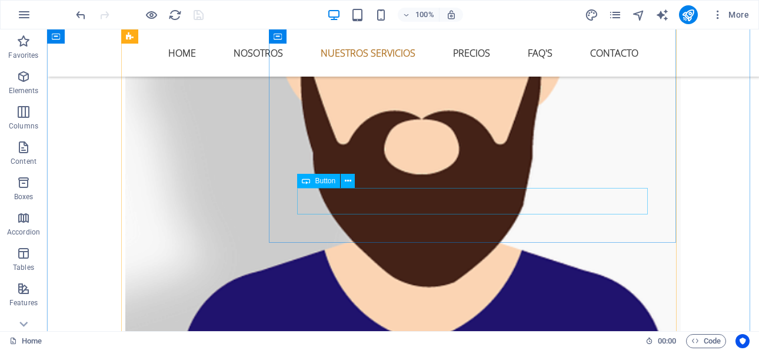
scroll to position [2707, 0]
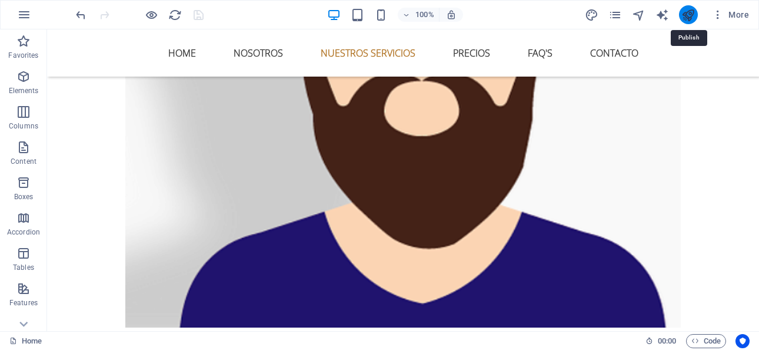
click at [688, 13] on icon "publish" at bounding box center [688, 15] width 14 height 14
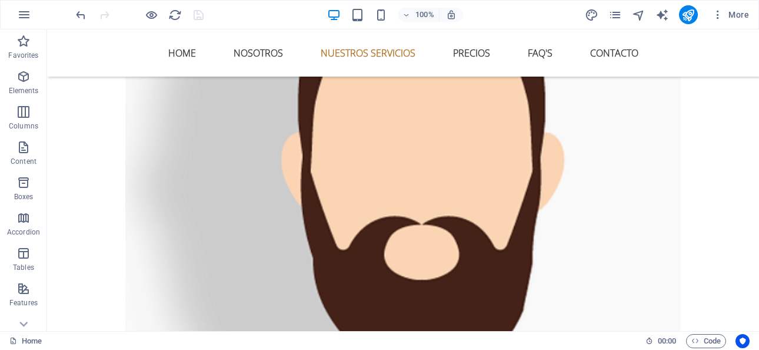
scroll to position [2530, 0]
